Goal: Use online tool/utility: Utilize a website feature to perform a specific function

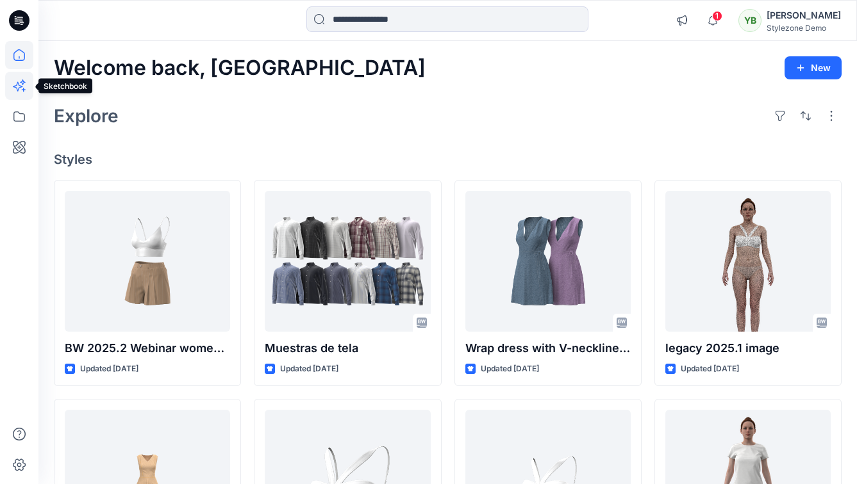
click at [17, 86] on icon at bounding box center [19, 86] width 28 height 28
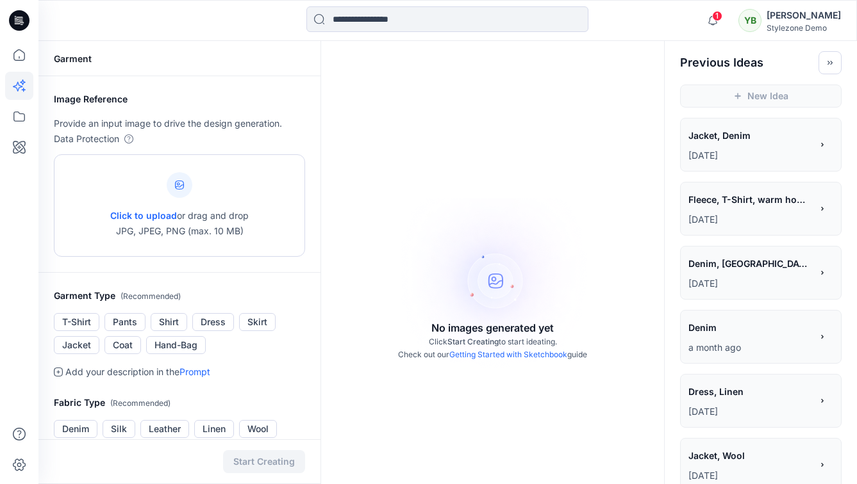
click at [136, 214] on span "Click to upload" at bounding box center [143, 215] width 67 height 11
type input "**********"
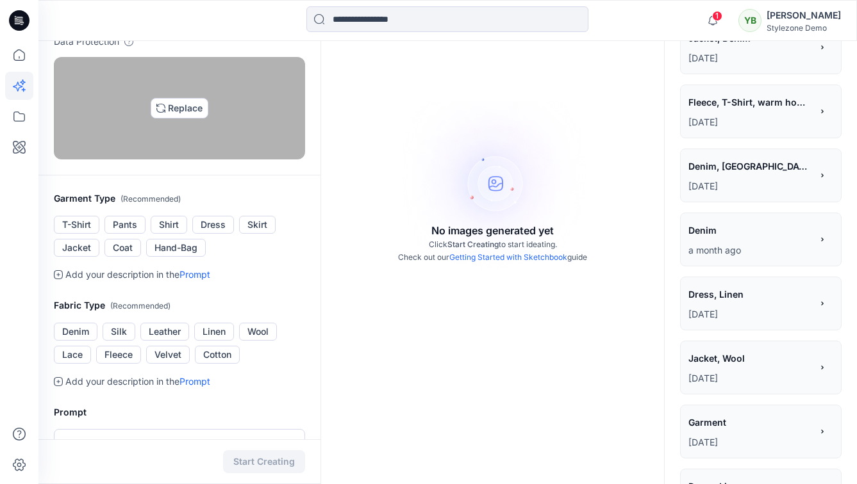
scroll to position [172, 0]
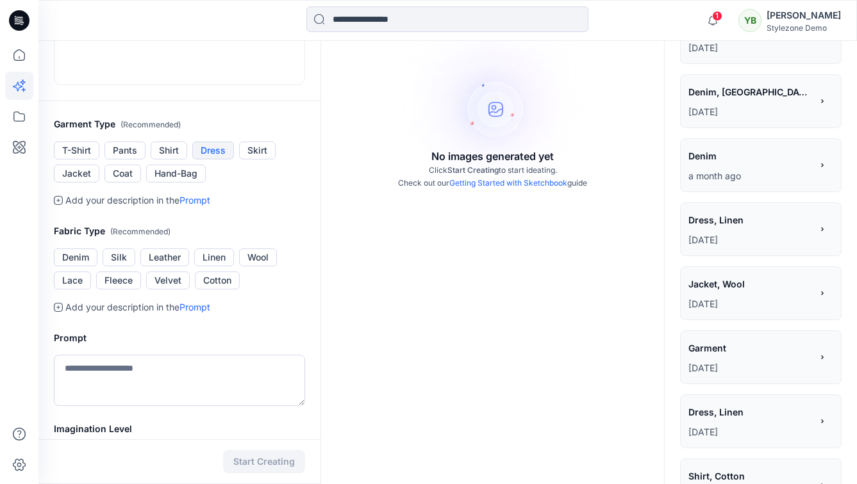
click at [222, 160] on button "Dress" at bounding box center [213, 151] width 42 height 18
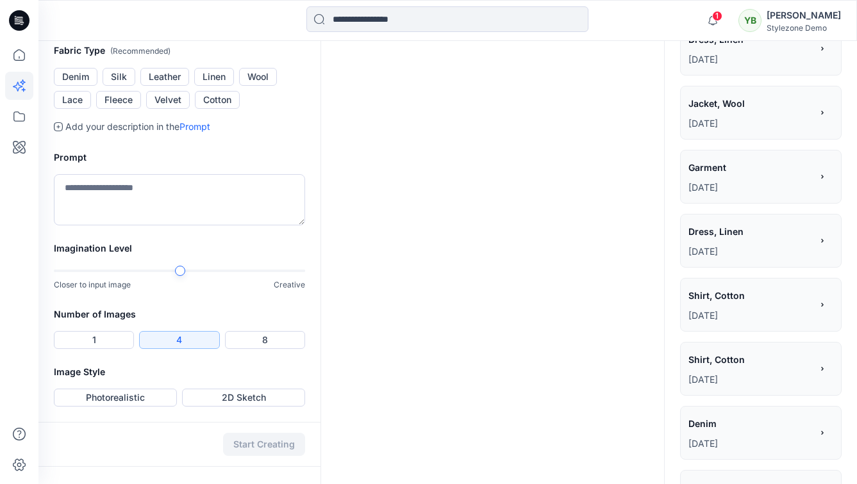
scroll to position [390, 0]
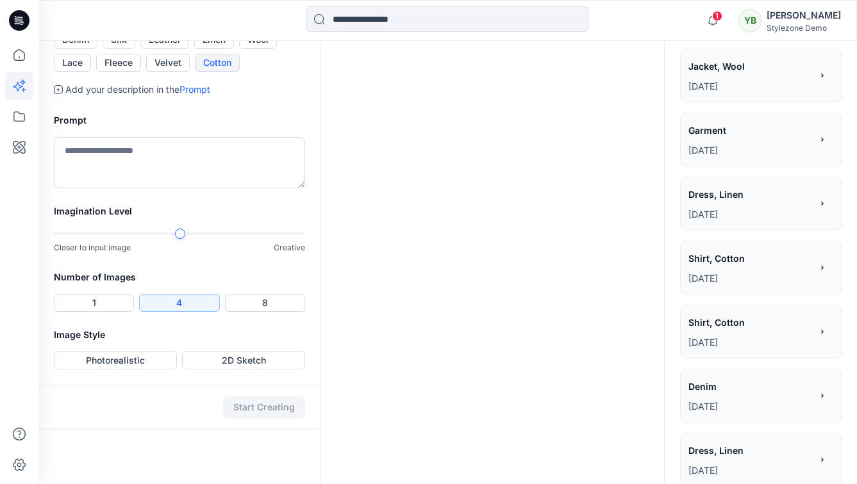
click at [229, 72] on button "Cotton" at bounding box center [217, 63] width 45 height 18
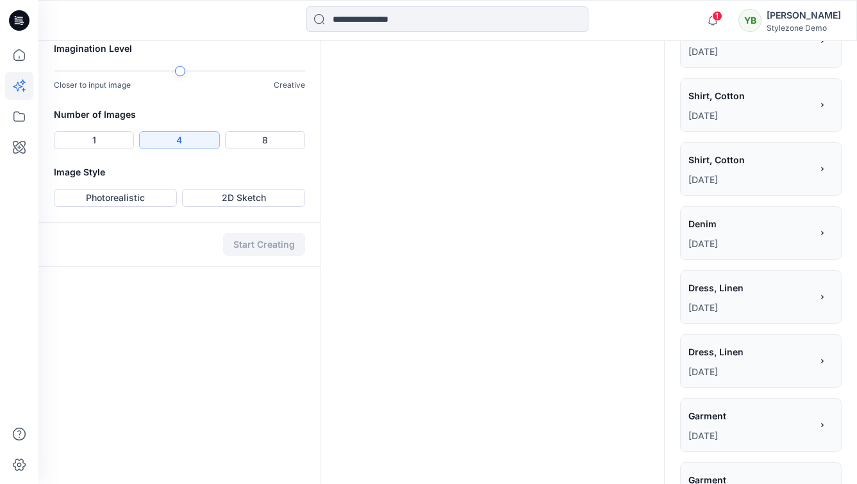
scroll to position [582, 0]
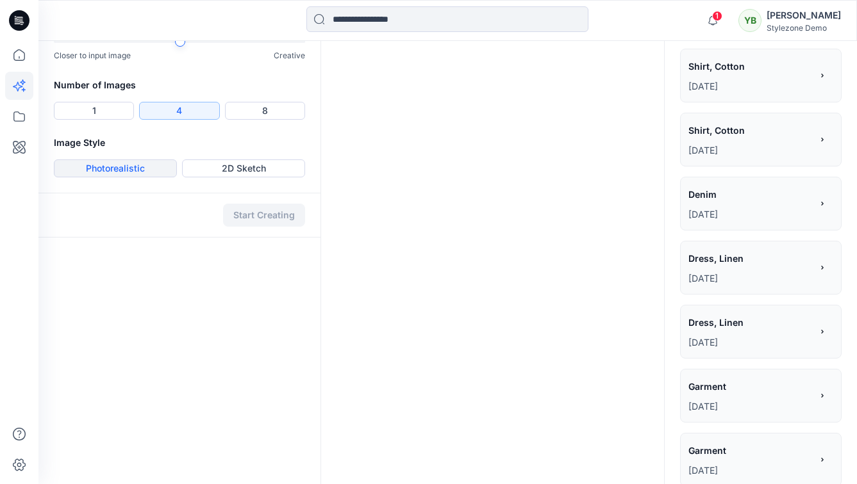
click at [135, 177] on button "Photorealistic" at bounding box center [115, 169] width 123 height 18
click at [245, 227] on button "Start Creating" at bounding box center [264, 215] width 82 height 23
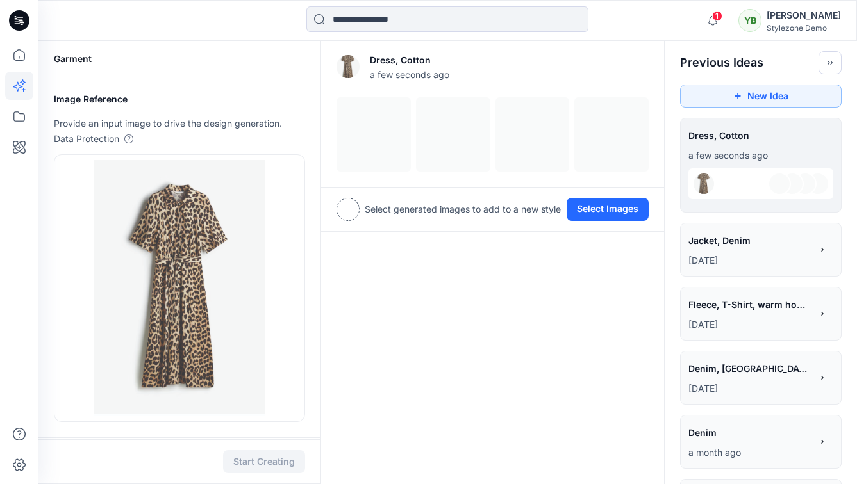
click at [732, 247] on span "Jacket, Denim" at bounding box center [749, 240] width 122 height 19
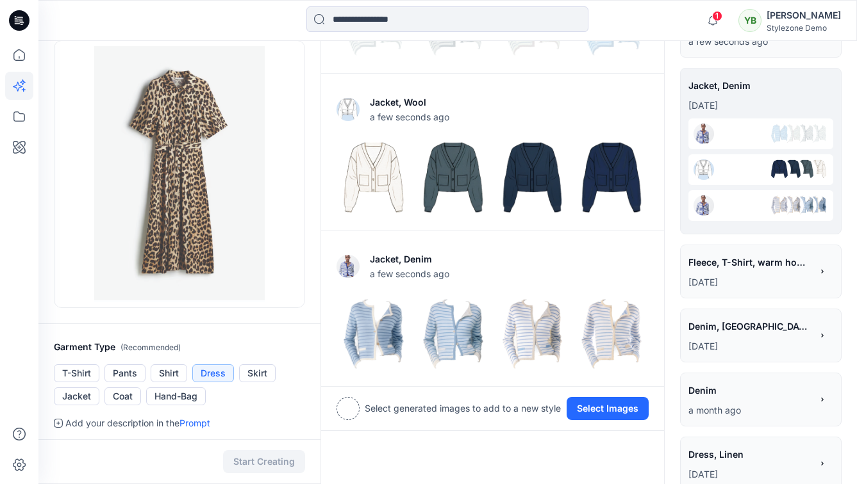
scroll to position [166, 0]
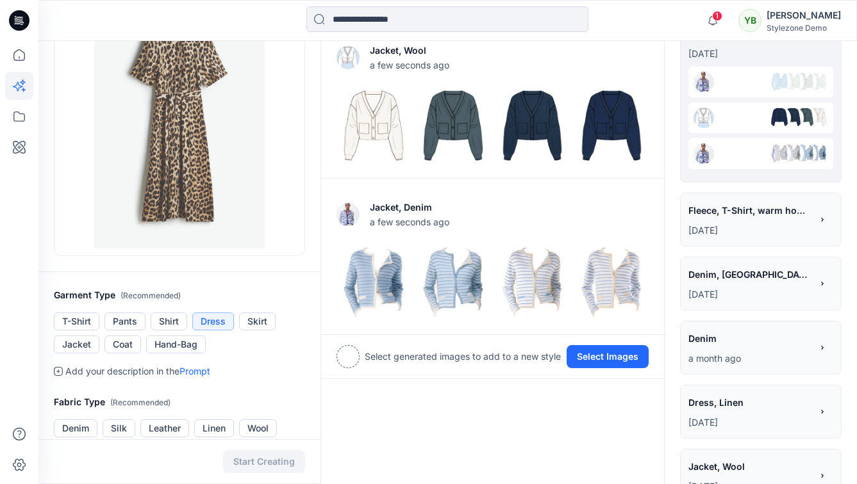
click at [736, 213] on span "Fleece, T-Shirt, warm hoodie from wool" at bounding box center [749, 210] width 122 height 19
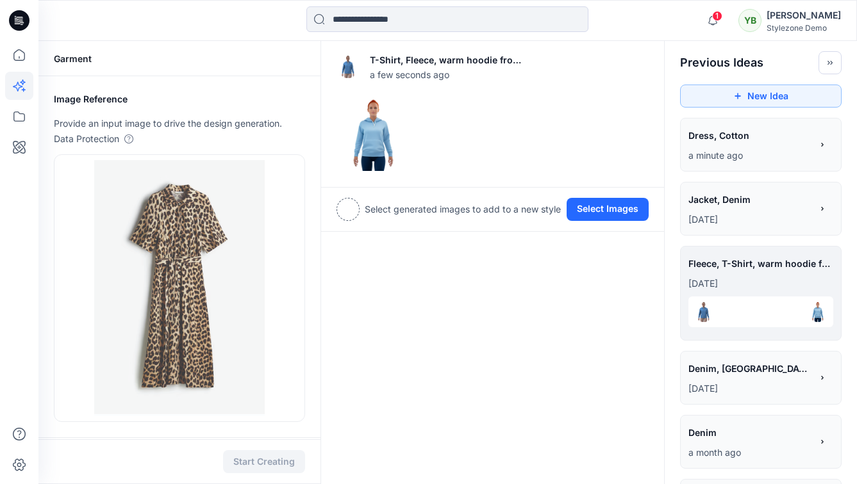
click at [738, 365] on span "Denim, [GEOGRAPHIC_DATA] with similar material" at bounding box center [749, 368] width 122 height 19
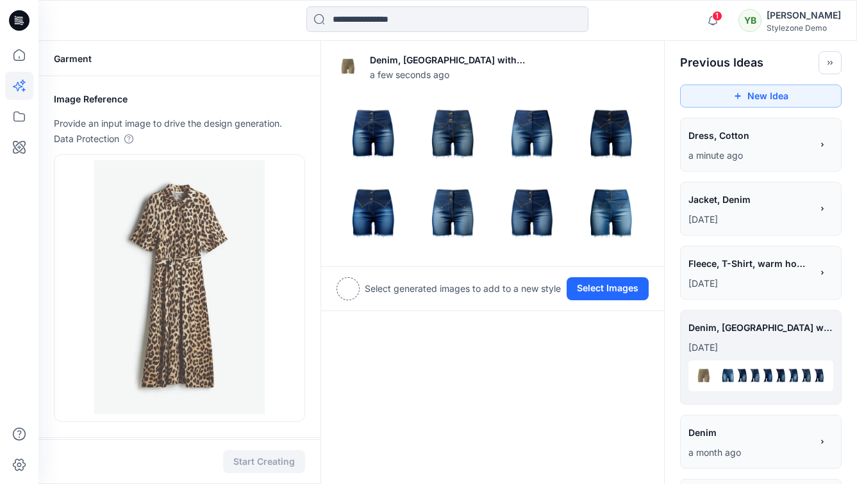
click at [735, 145] on div "**********" at bounding box center [749, 137] width 123 height 22
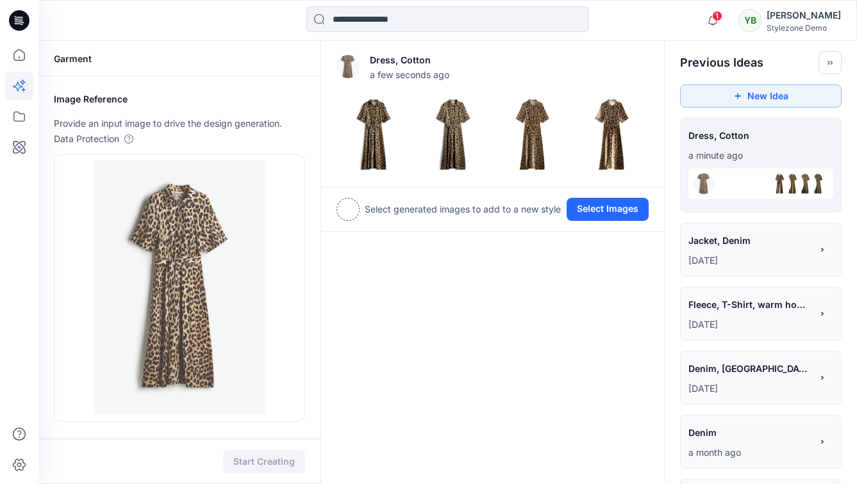
click at [723, 239] on span "Jacket, Denim" at bounding box center [749, 240] width 122 height 19
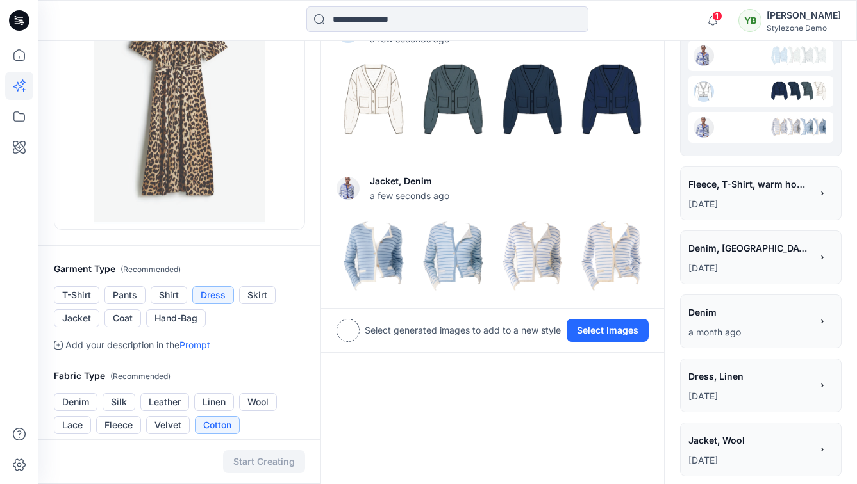
scroll to position [191, 0]
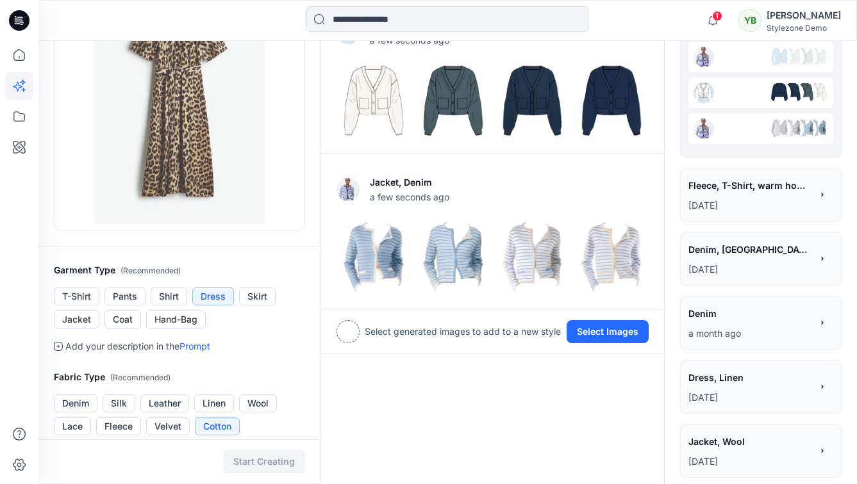
click at [725, 317] on span "Denim" at bounding box center [749, 313] width 122 height 19
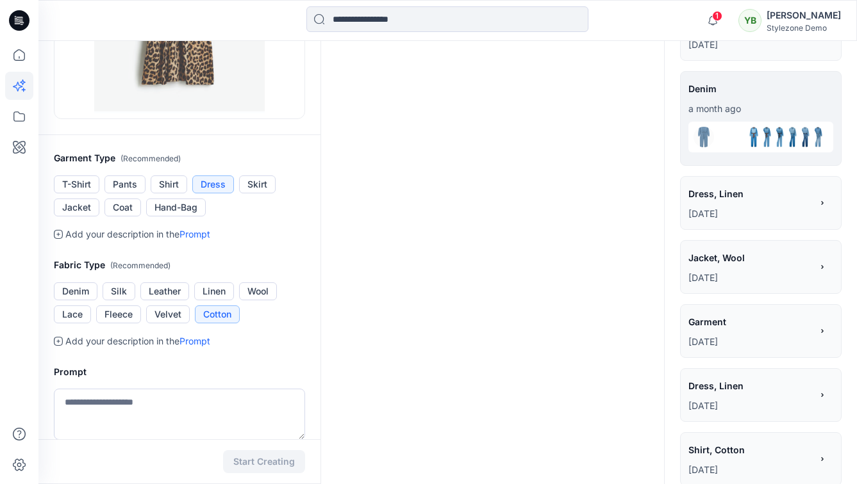
scroll to position [380, 0]
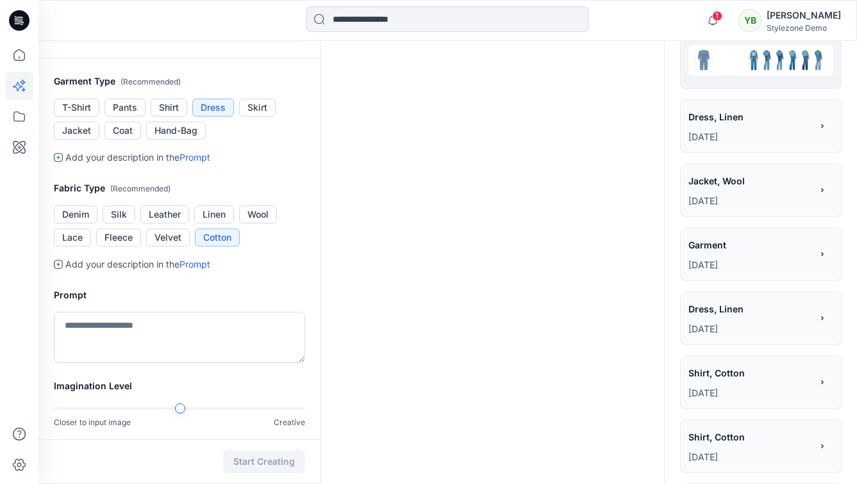
click at [746, 132] on p "[DATE]" at bounding box center [749, 136] width 123 height 15
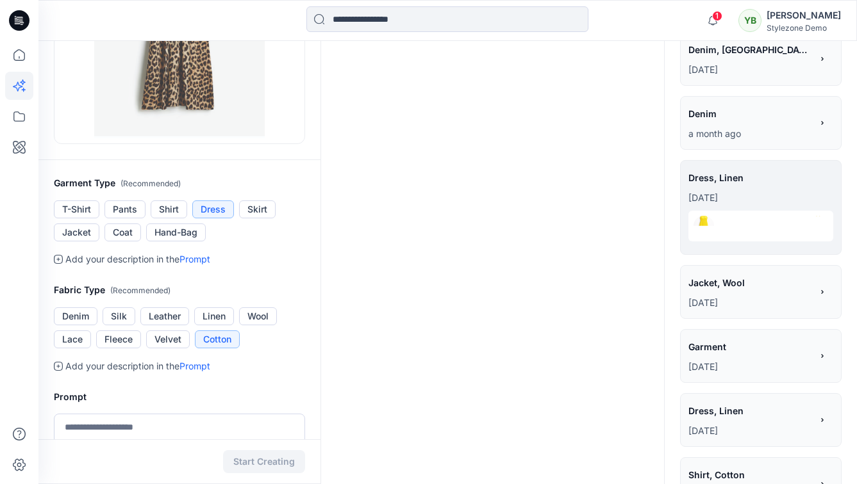
scroll to position [280, 0]
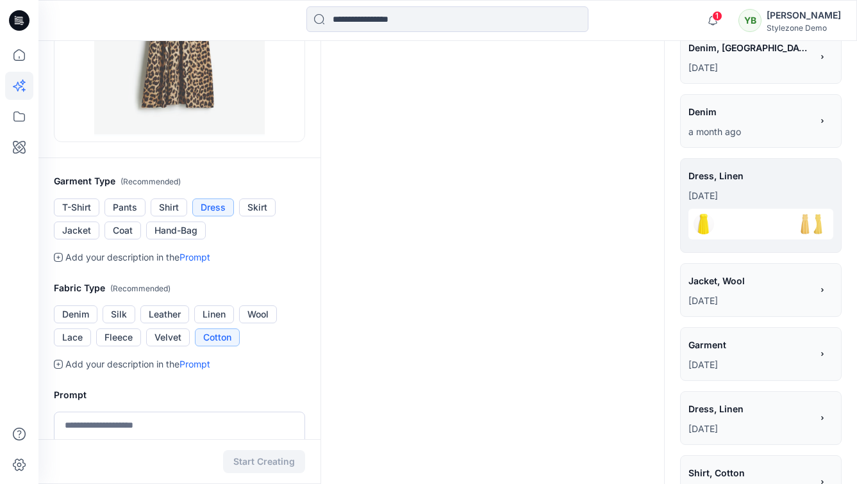
click at [758, 293] on div "**********" at bounding box center [749, 283] width 123 height 22
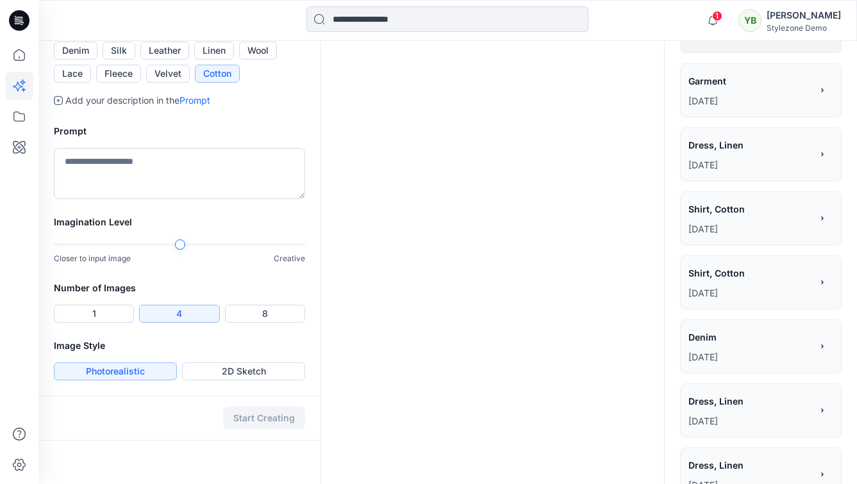
scroll to position [552, 0]
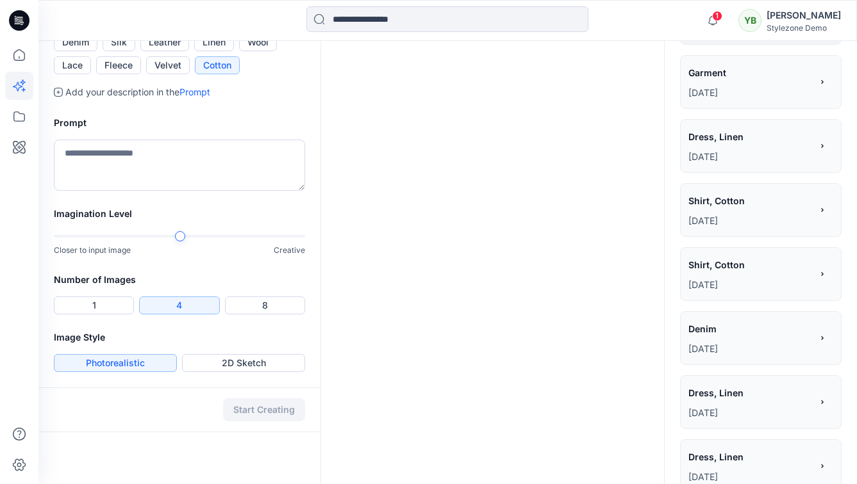
click at [744, 291] on p "[DATE]" at bounding box center [749, 284] width 123 height 15
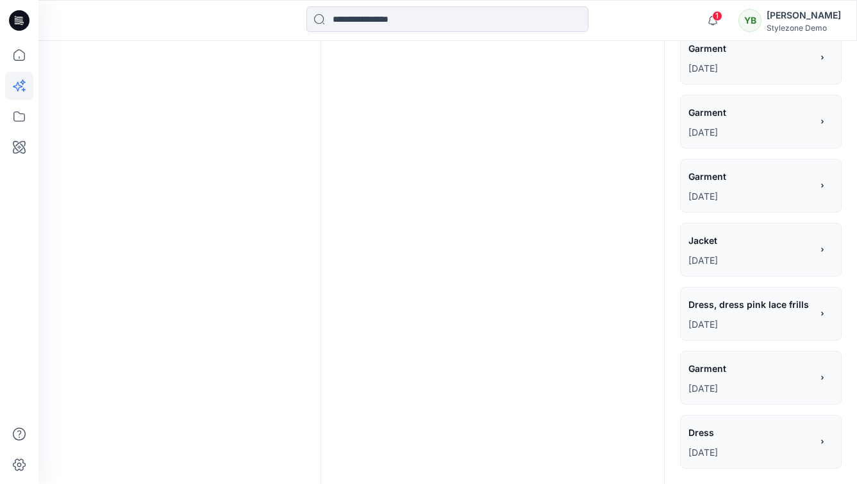
click at [718, 245] on span "Jacket" at bounding box center [749, 240] width 122 height 19
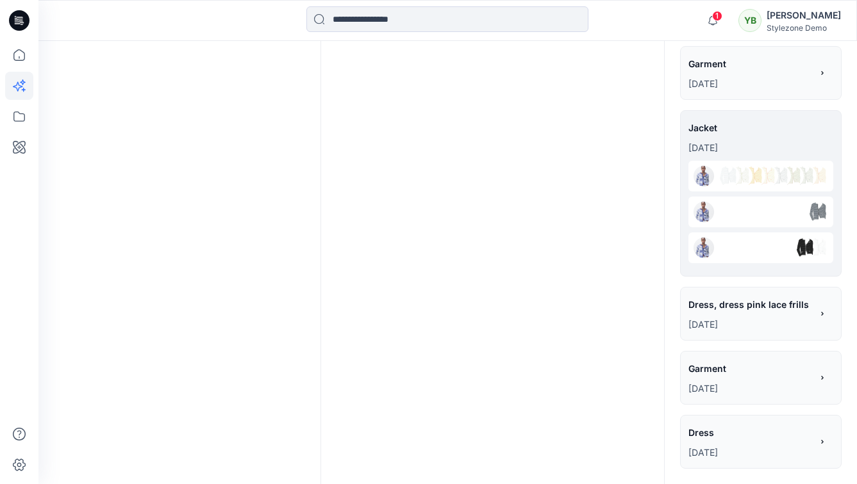
click at [730, 302] on span "Dress, dress pink lace frills" at bounding box center [749, 304] width 122 height 19
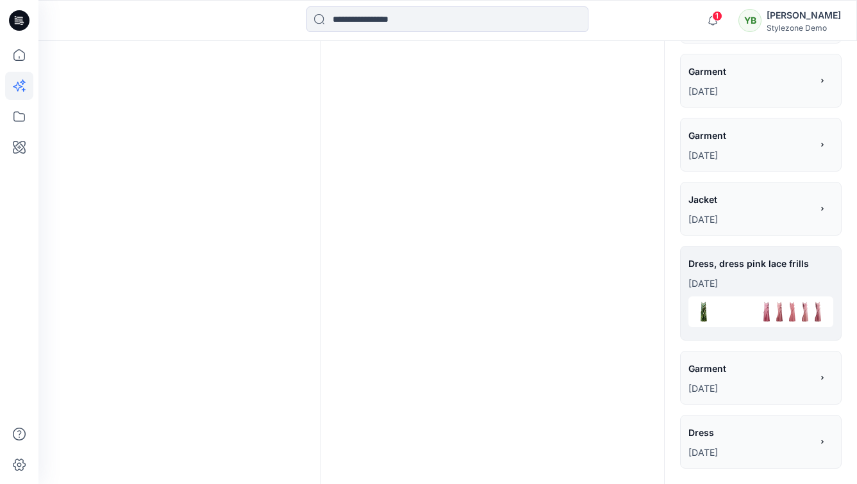
click at [740, 358] on div "Garment ******* [DATE]" at bounding box center [760, 378] width 161 height 54
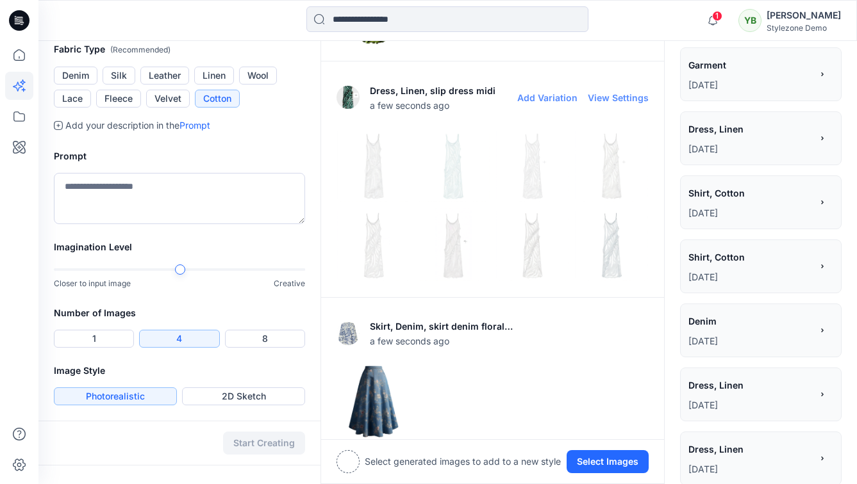
scroll to position [522, 0]
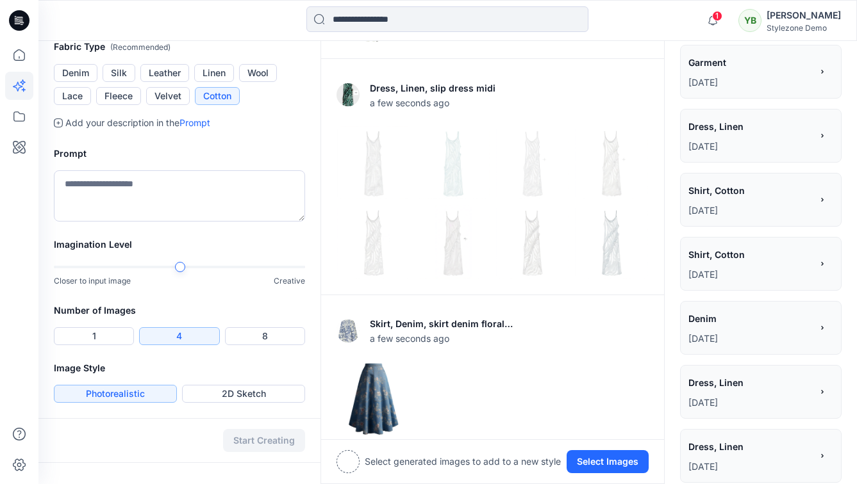
click at [738, 247] on div "**********" at bounding box center [760, 264] width 161 height 54
